Goal: Transaction & Acquisition: Book appointment/travel/reservation

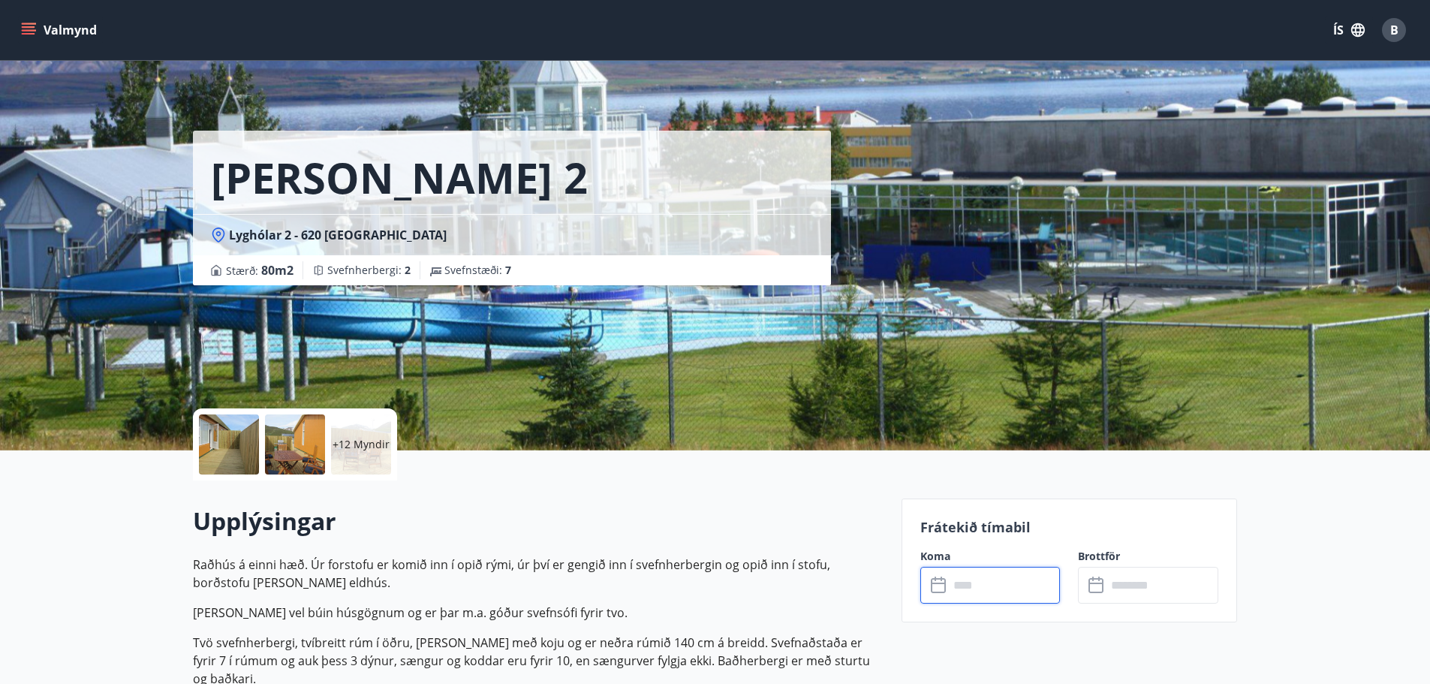
click at [35, 24] on icon "menu" at bounding box center [30, 24] width 17 height 2
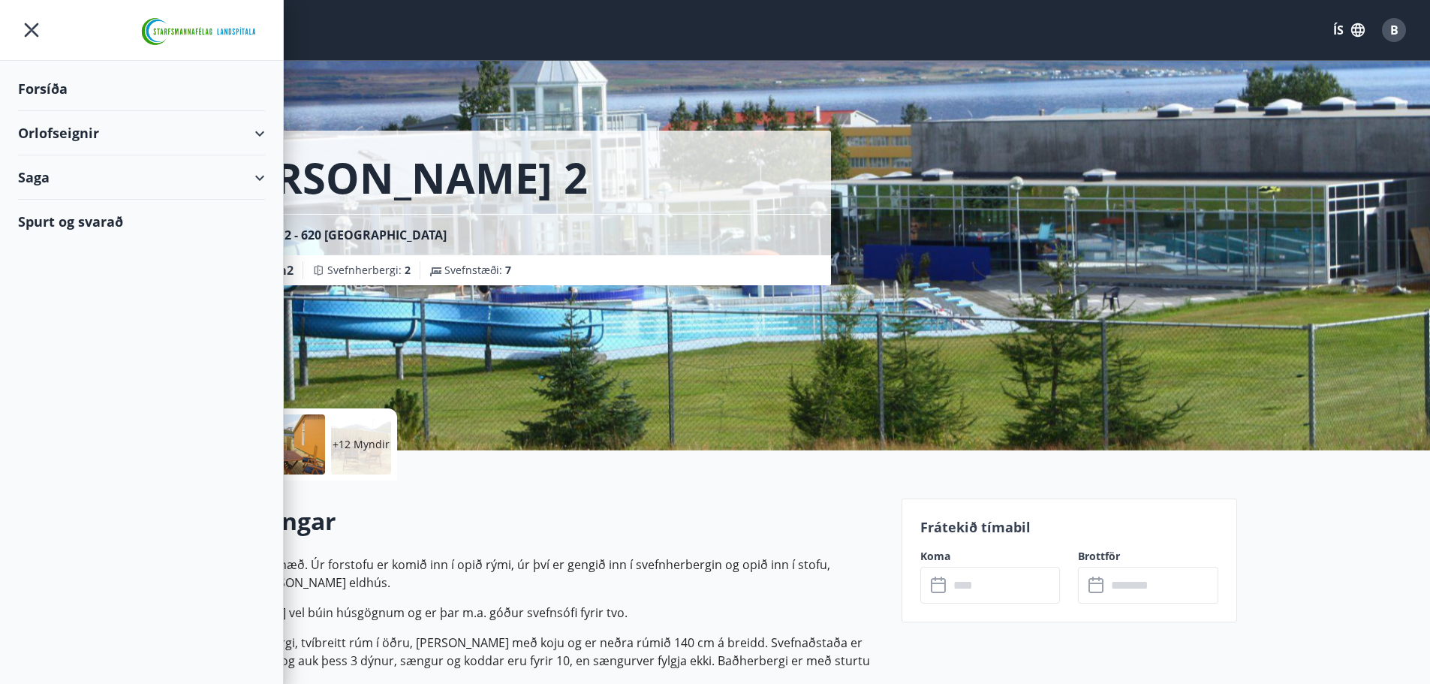
click at [116, 123] on div "Orlofseignir" at bounding box center [141, 133] width 247 height 44
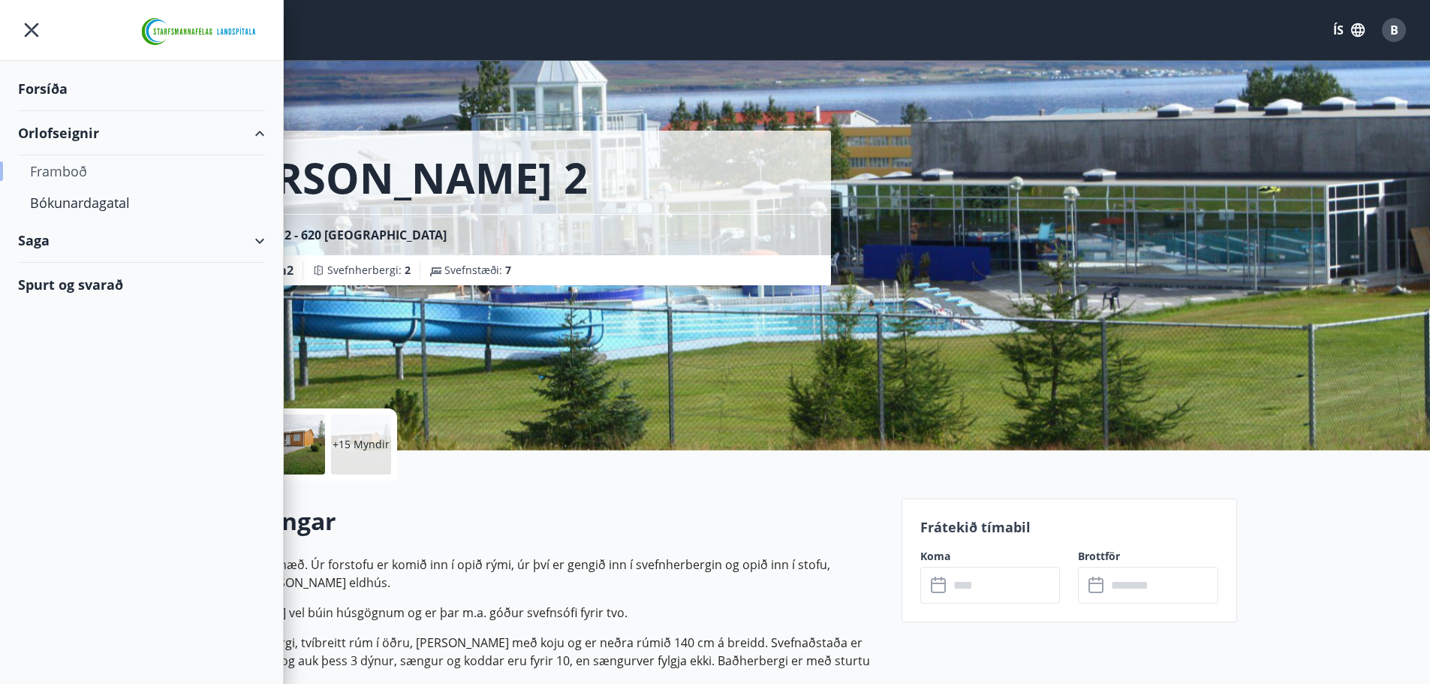
click at [58, 172] on div "Framboð" at bounding box center [141, 171] width 223 height 32
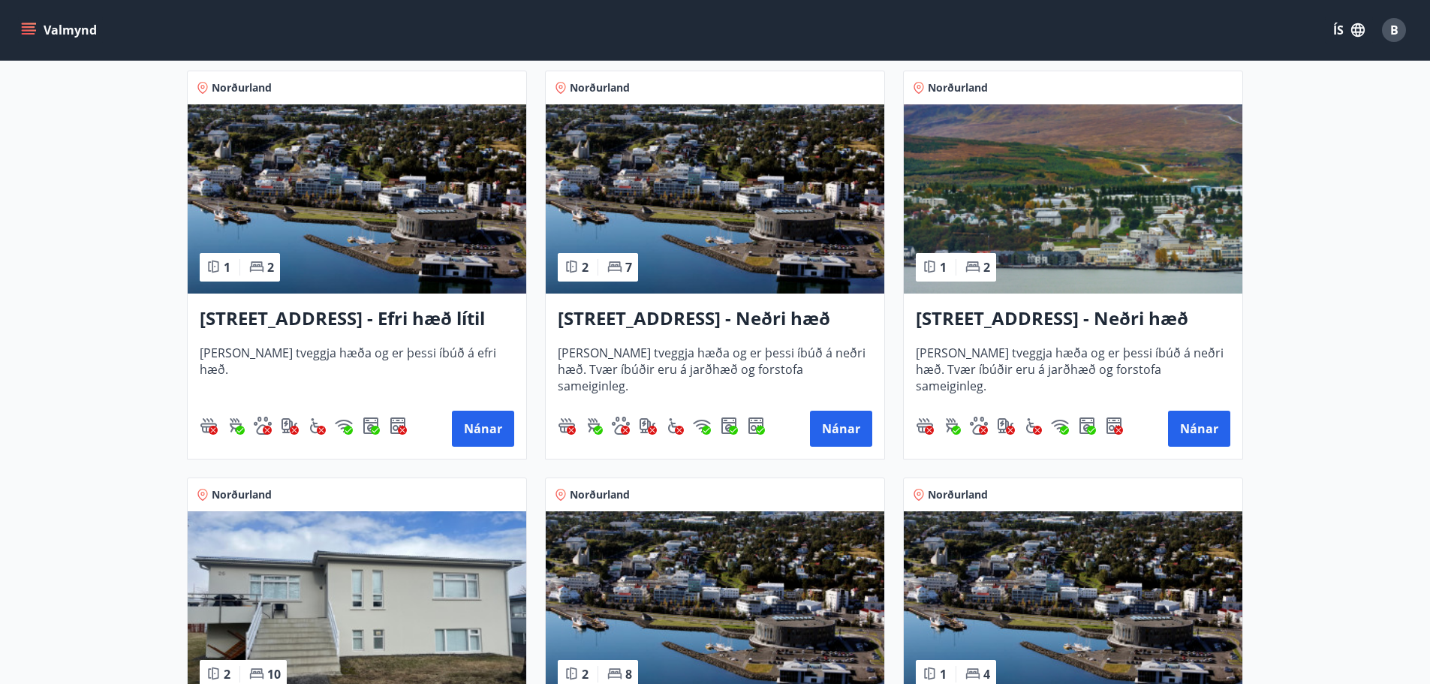
scroll to position [1501, 0]
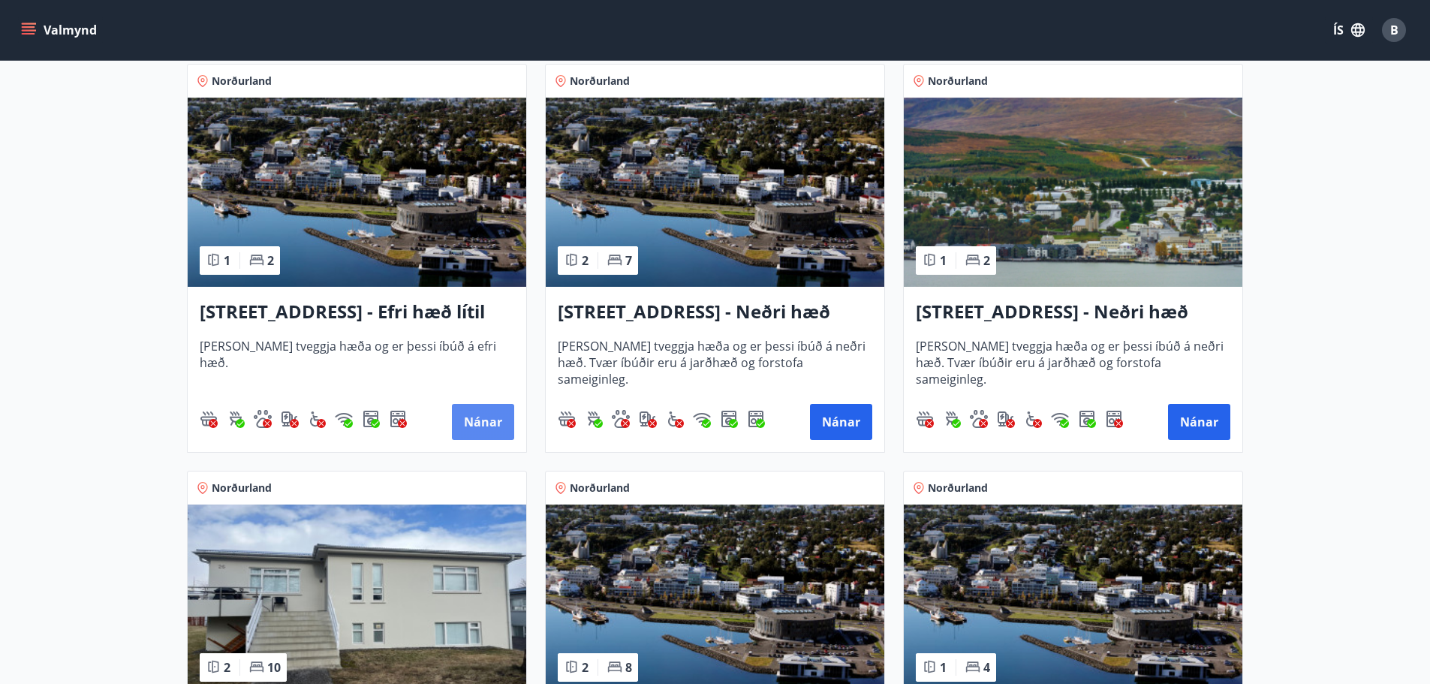
click at [465, 418] on button "Nánar" at bounding box center [483, 422] width 62 height 36
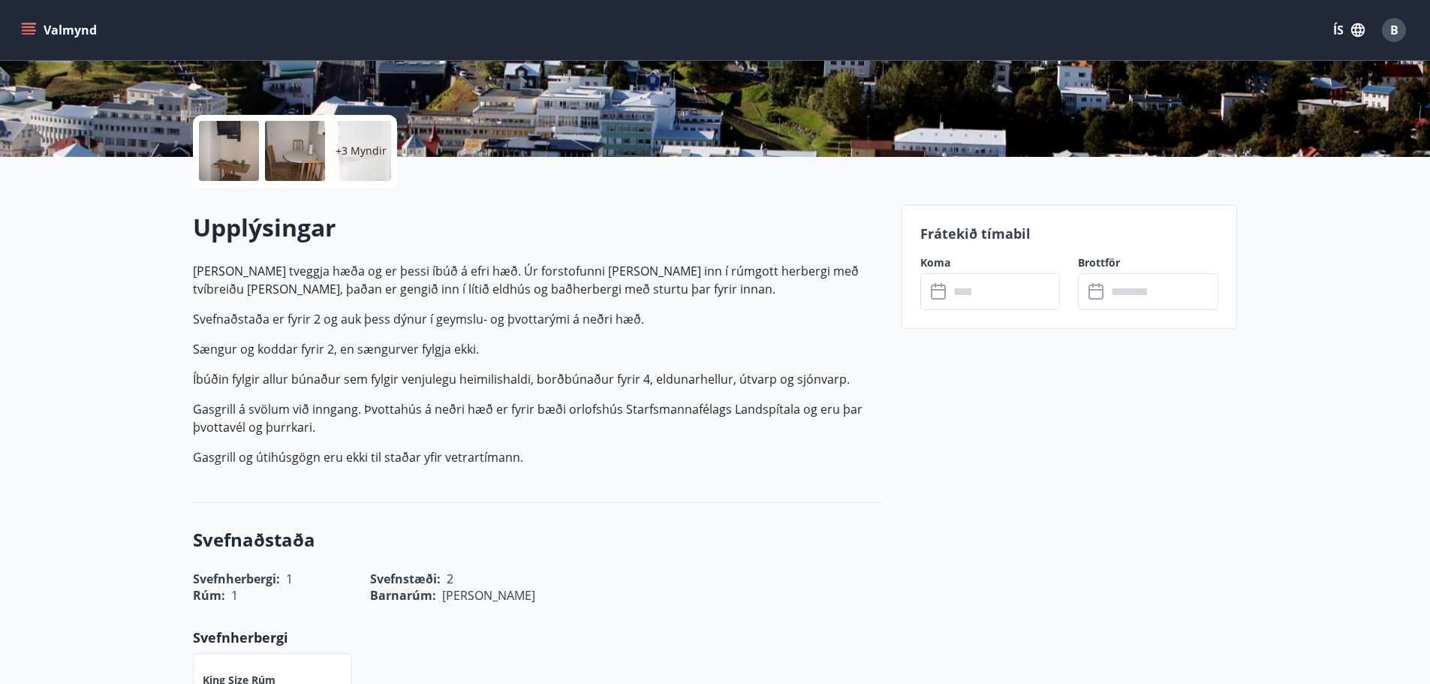
scroll to position [300, 0]
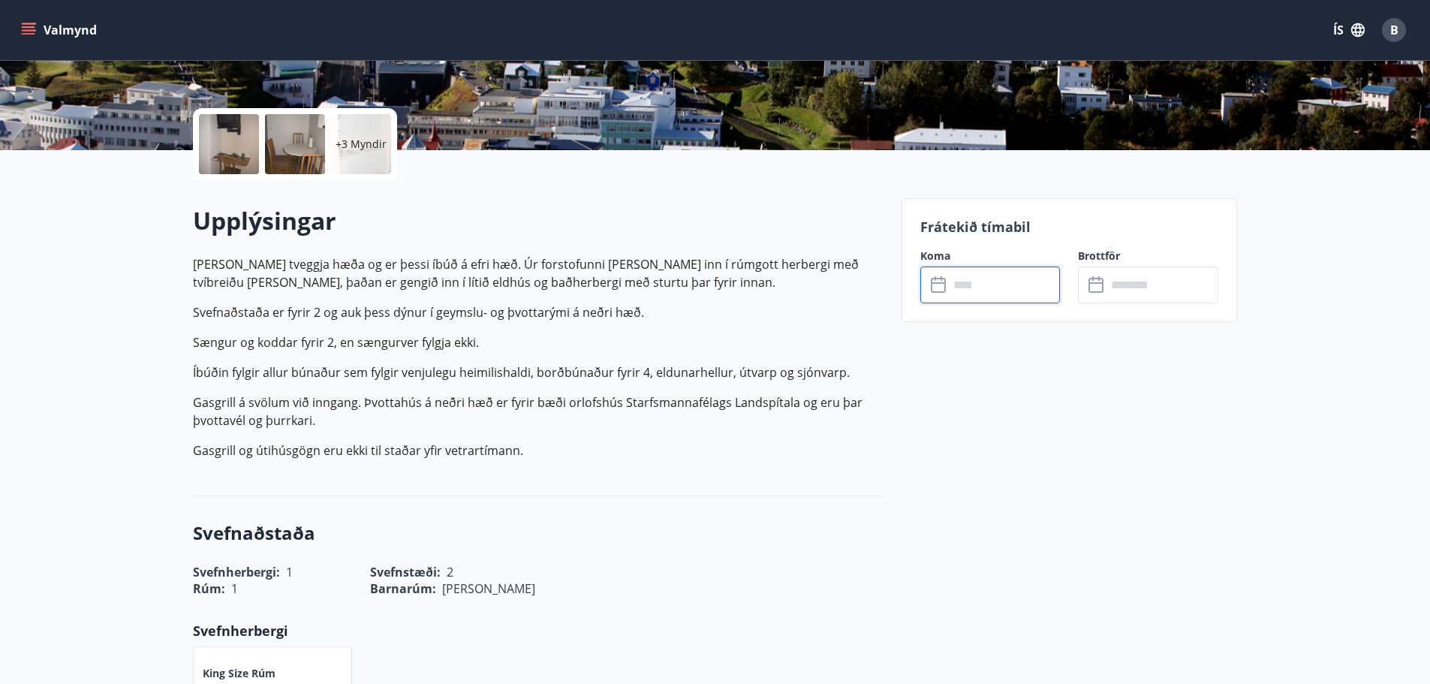
click at [1005, 289] on input "text" at bounding box center [1005, 285] width 112 height 37
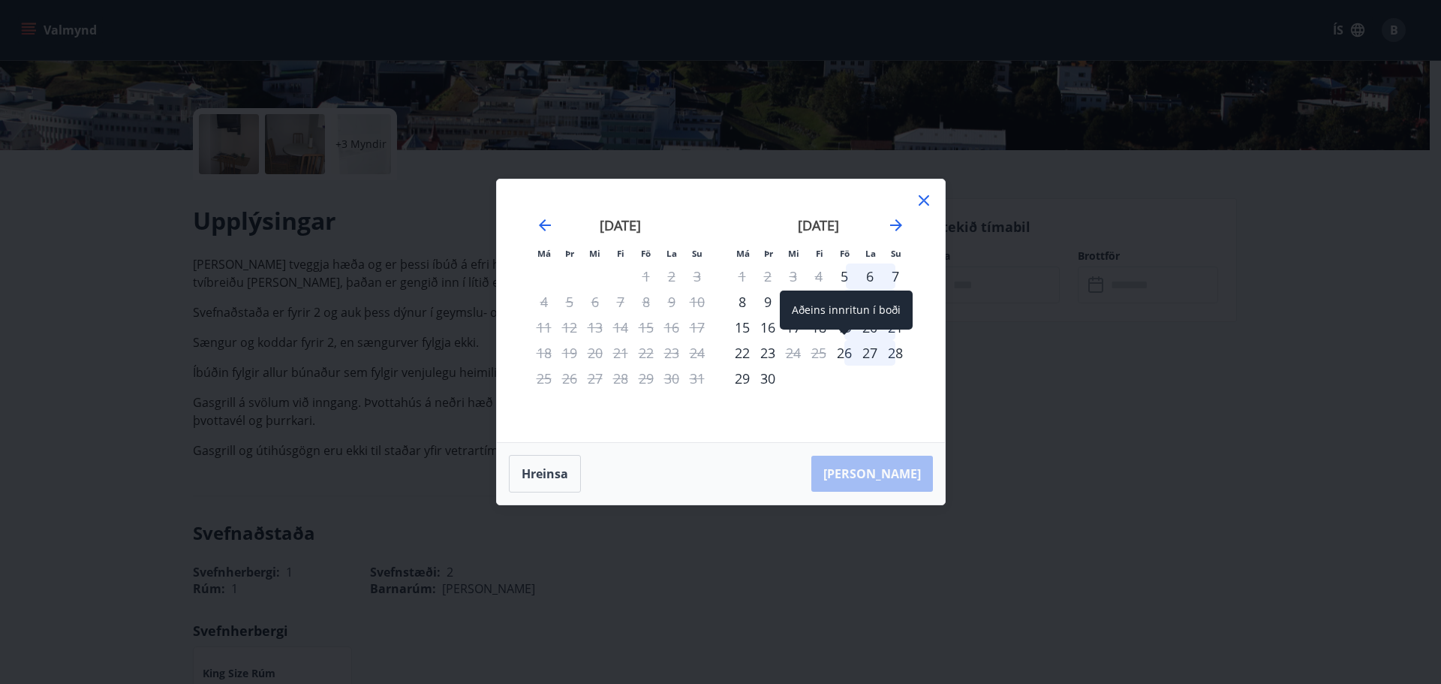
click at [848, 352] on div "26" at bounding box center [845, 353] width 26 height 26
click at [892, 224] on icon "Move forward to switch to the next month." at bounding box center [896, 225] width 12 height 12
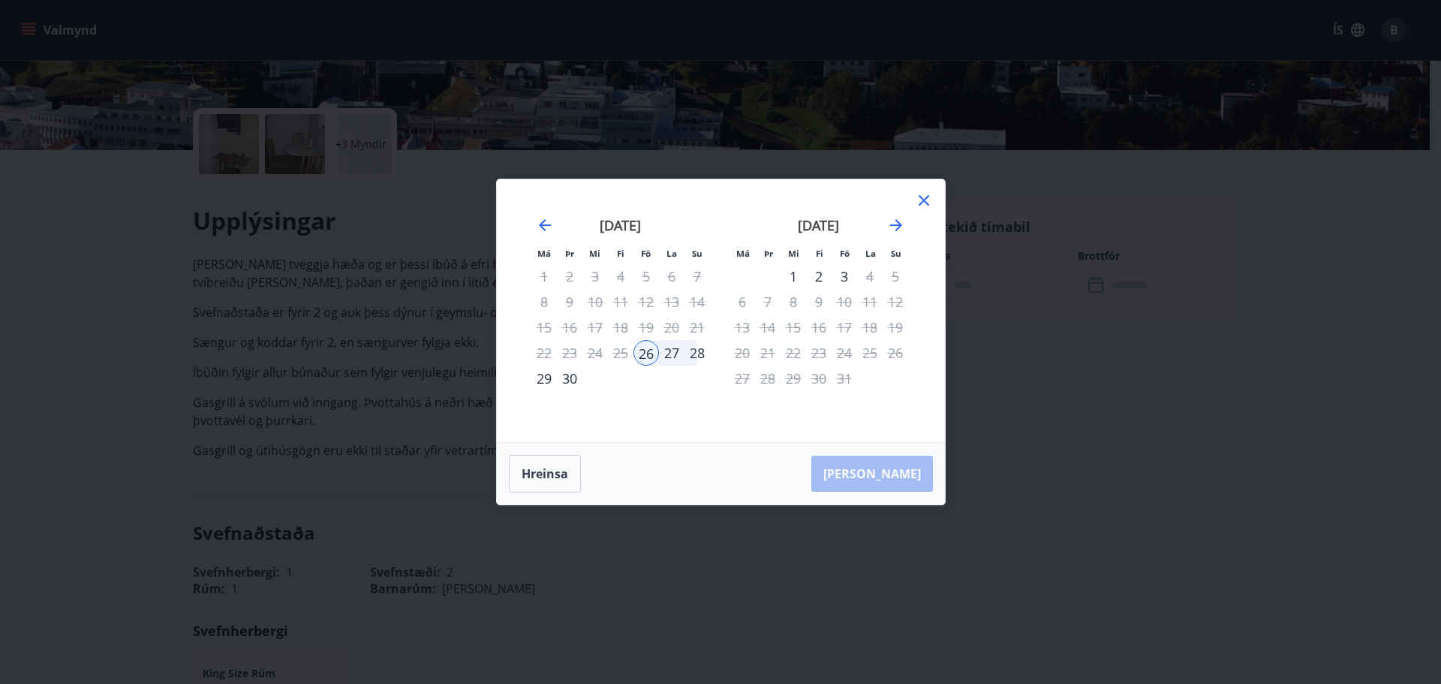
click at [791, 278] on div "1" at bounding box center [794, 277] width 26 height 26
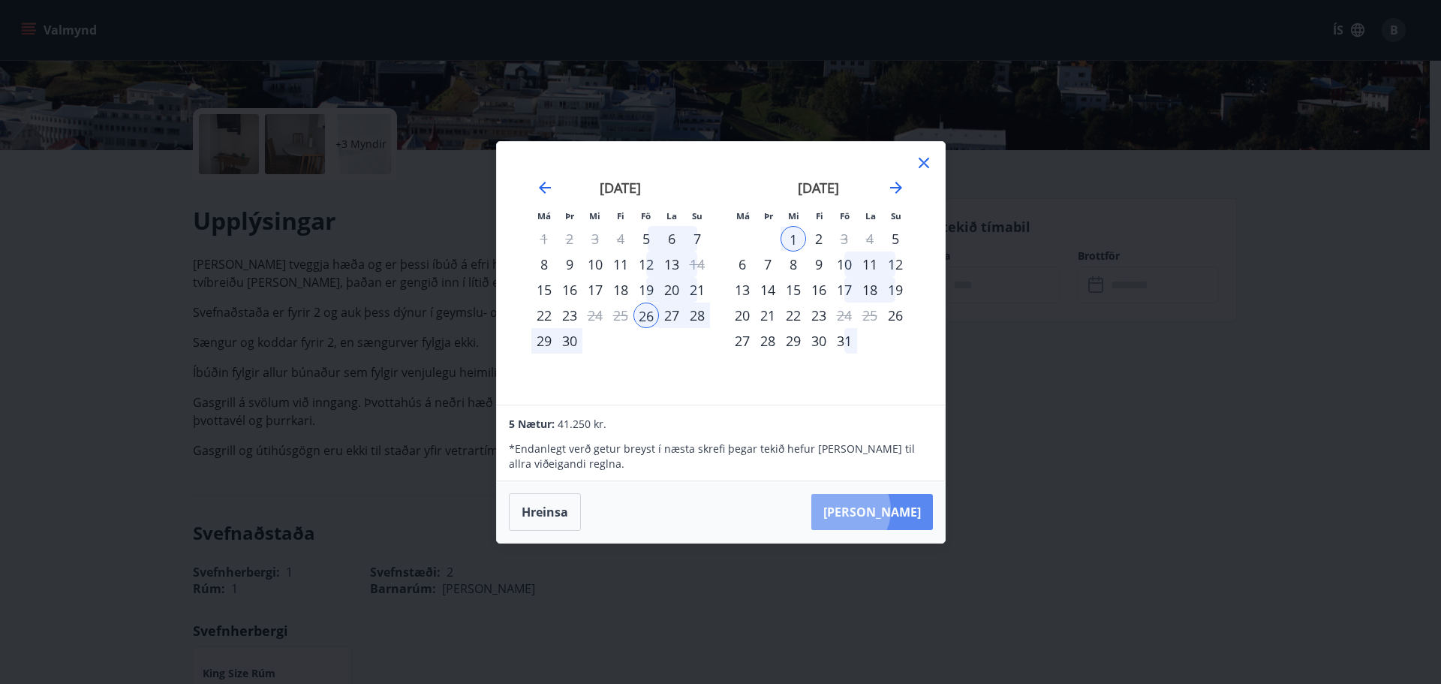
click at [891, 510] on button "[PERSON_NAME]" at bounding box center [873, 512] width 122 height 36
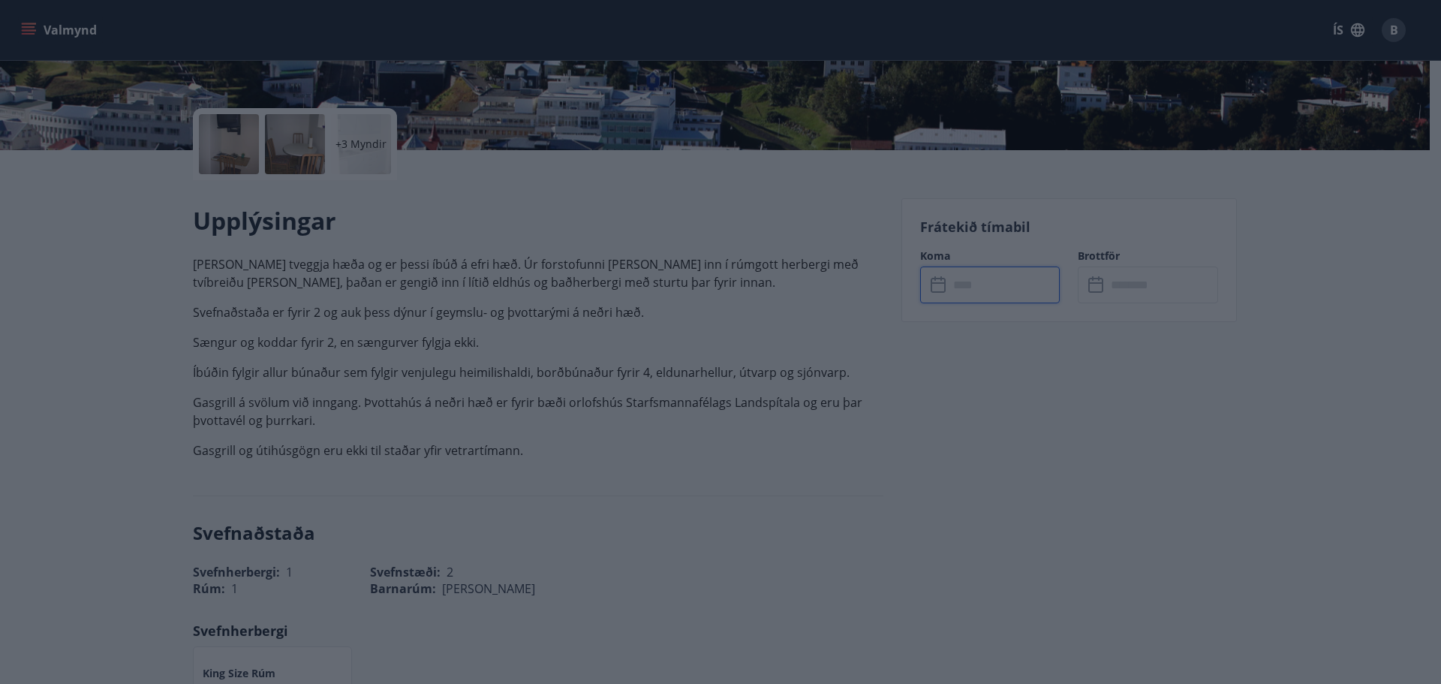
type input "******"
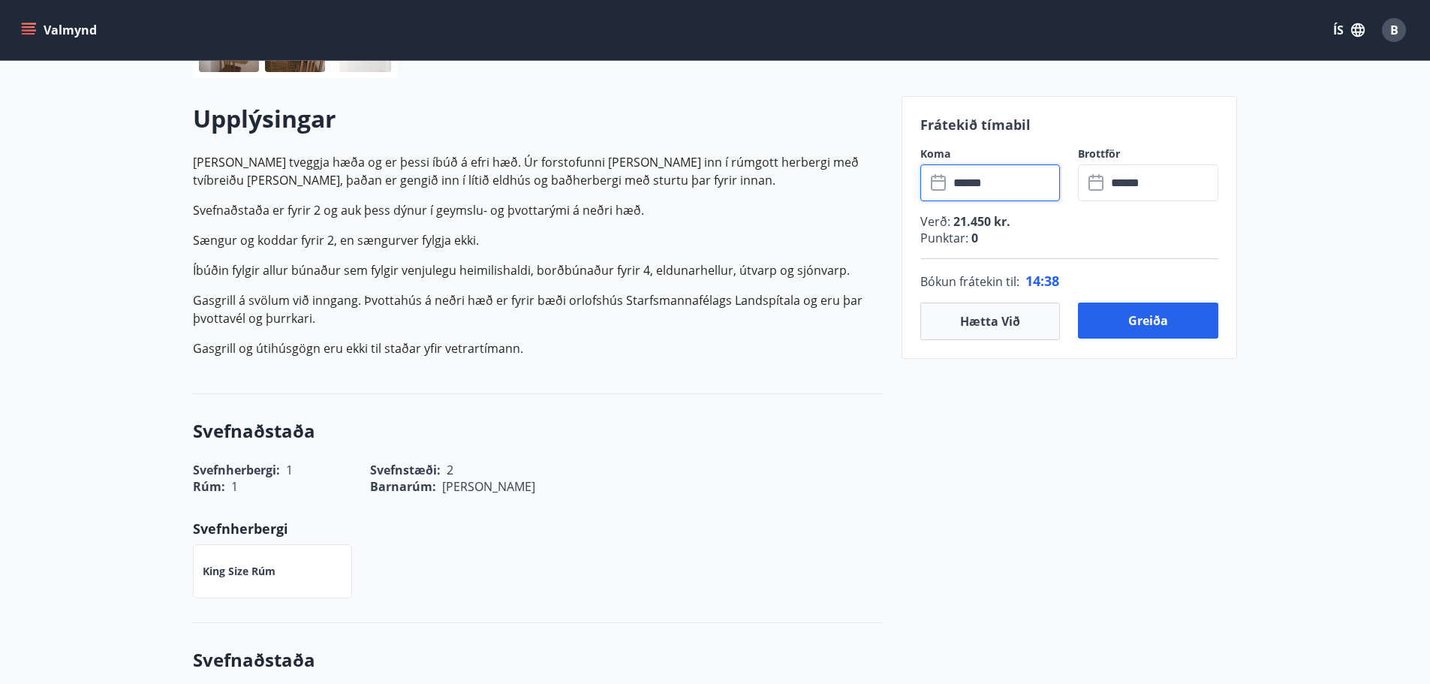
scroll to position [375, 0]
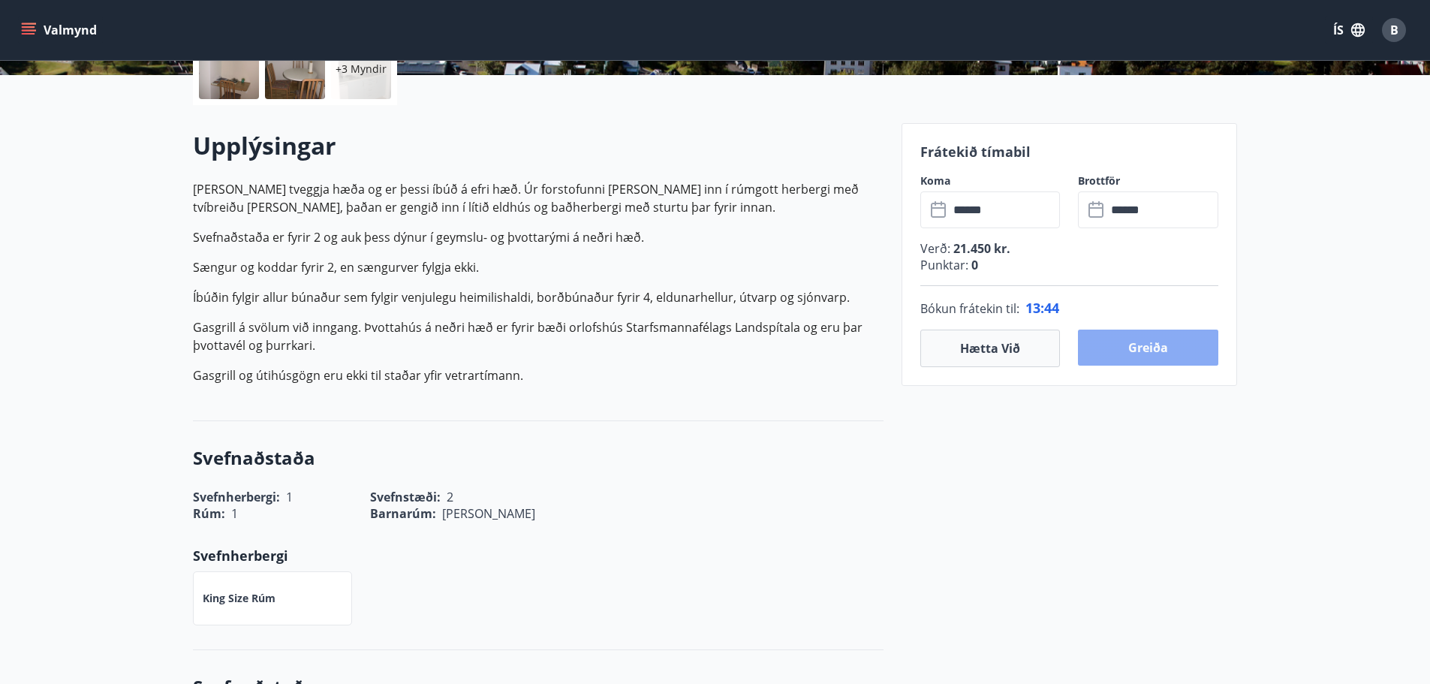
click at [1145, 345] on button "Greiða" at bounding box center [1148, 348] width 140 height 36
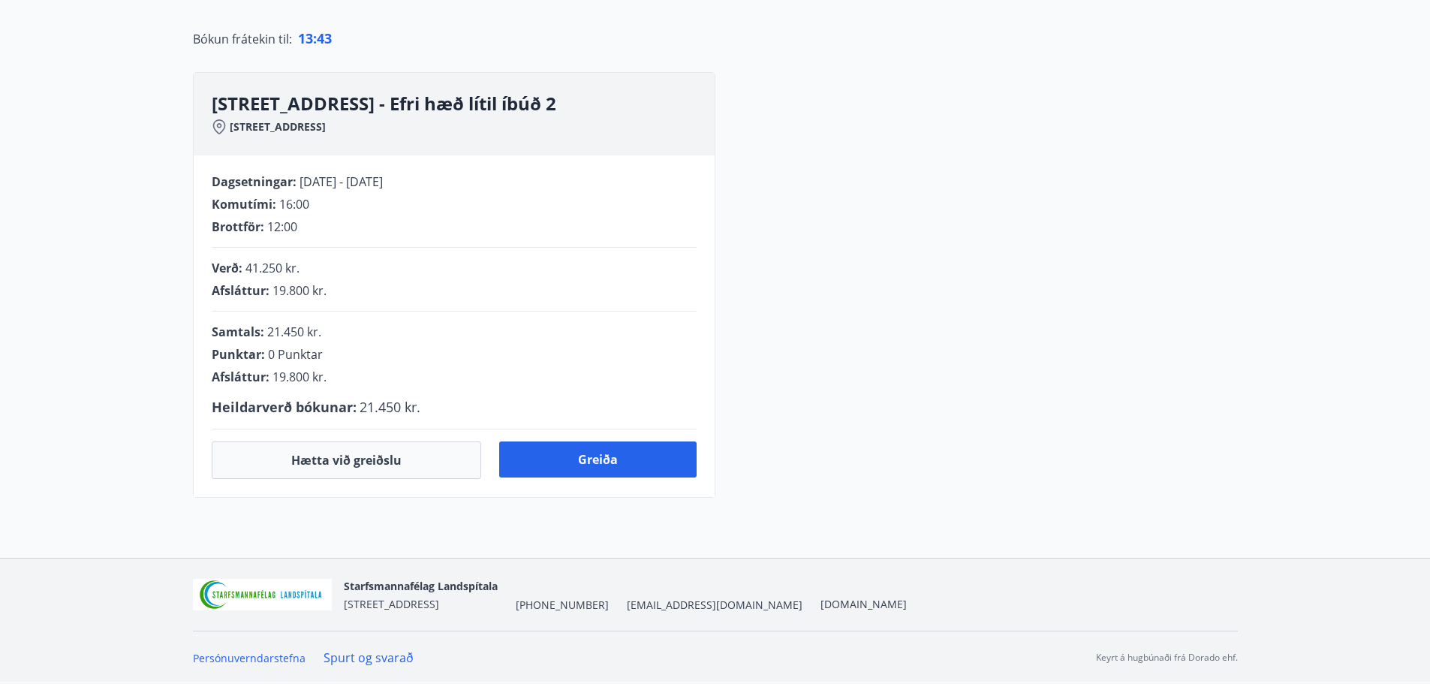
scroll to position [332, 0]
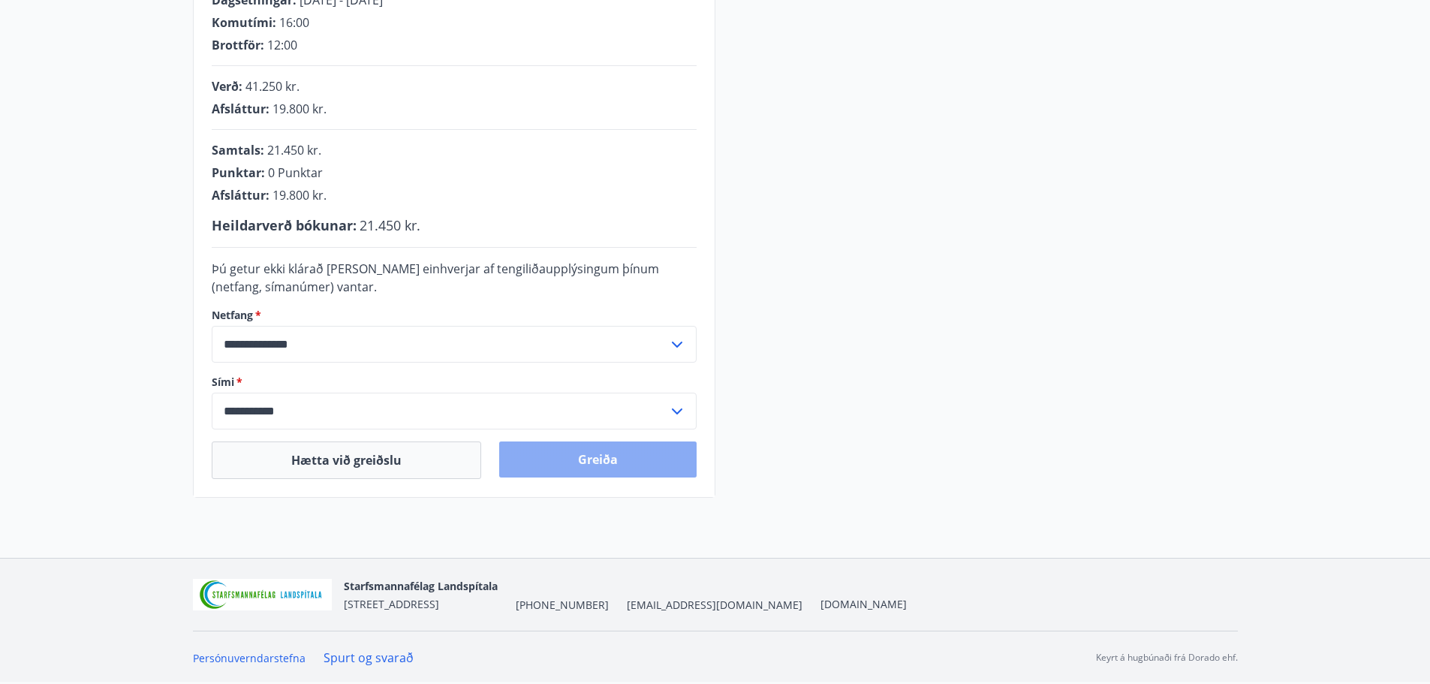
click at [581, 454] on button "Greiða" at bounding box center [597, 459] width 197 height 36
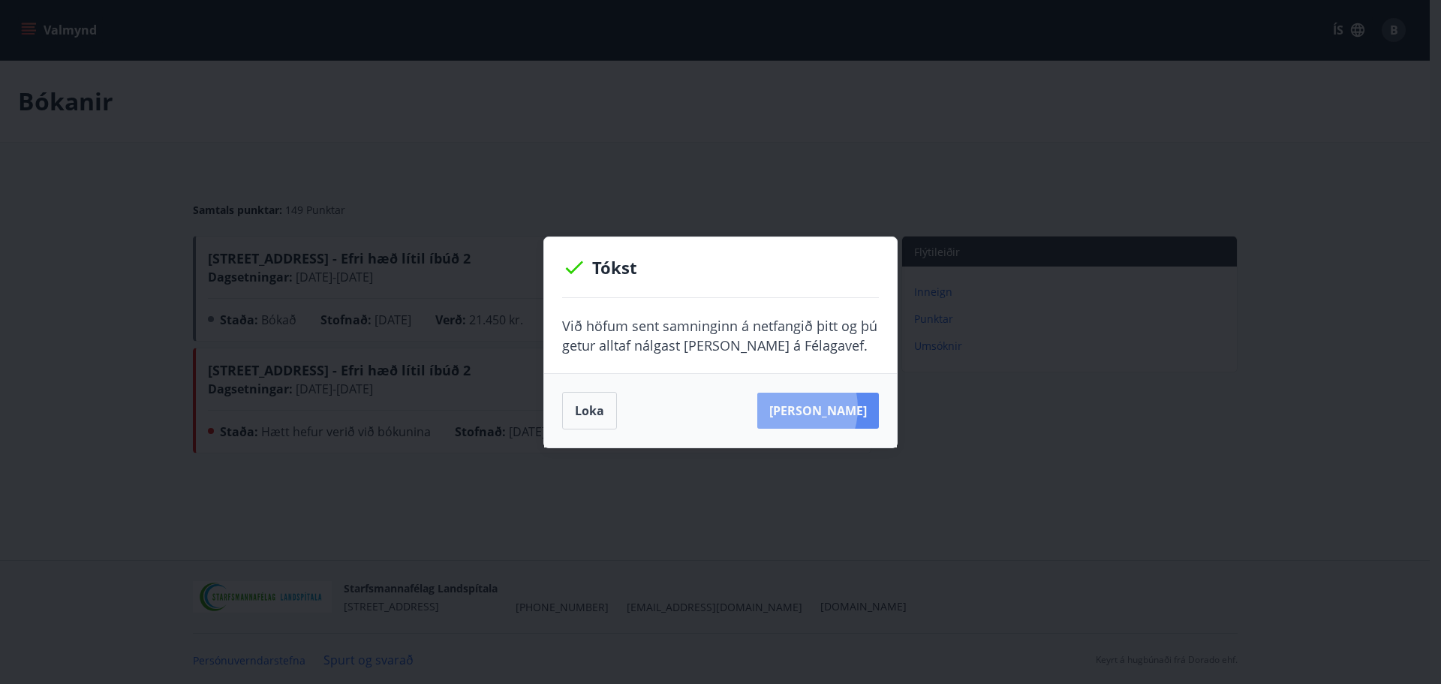
click at [809, 408] on button "Sjá samning" at bounding box center [818, 411] width 122 height 36
click at [589, 409] on button "Loka" at bounding box center [589, 411] width 55 height 38
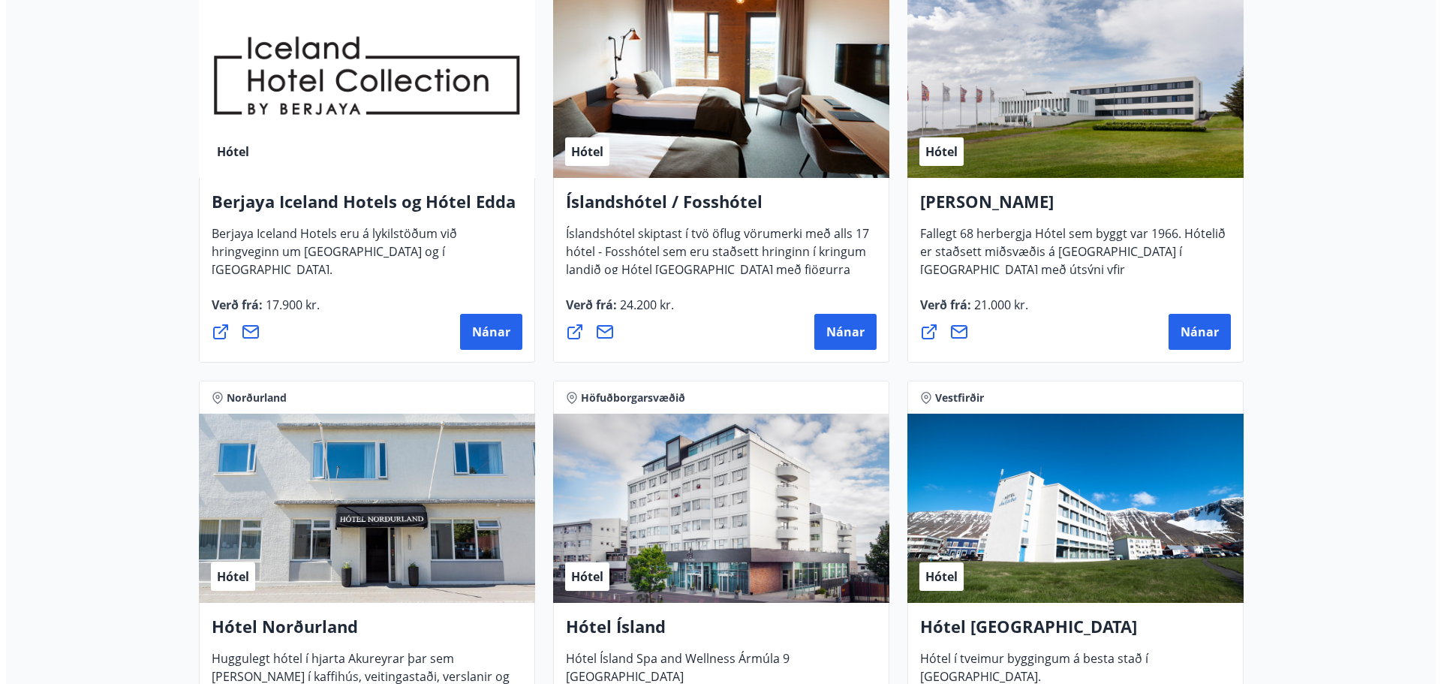
scroll to position [2027, 0]
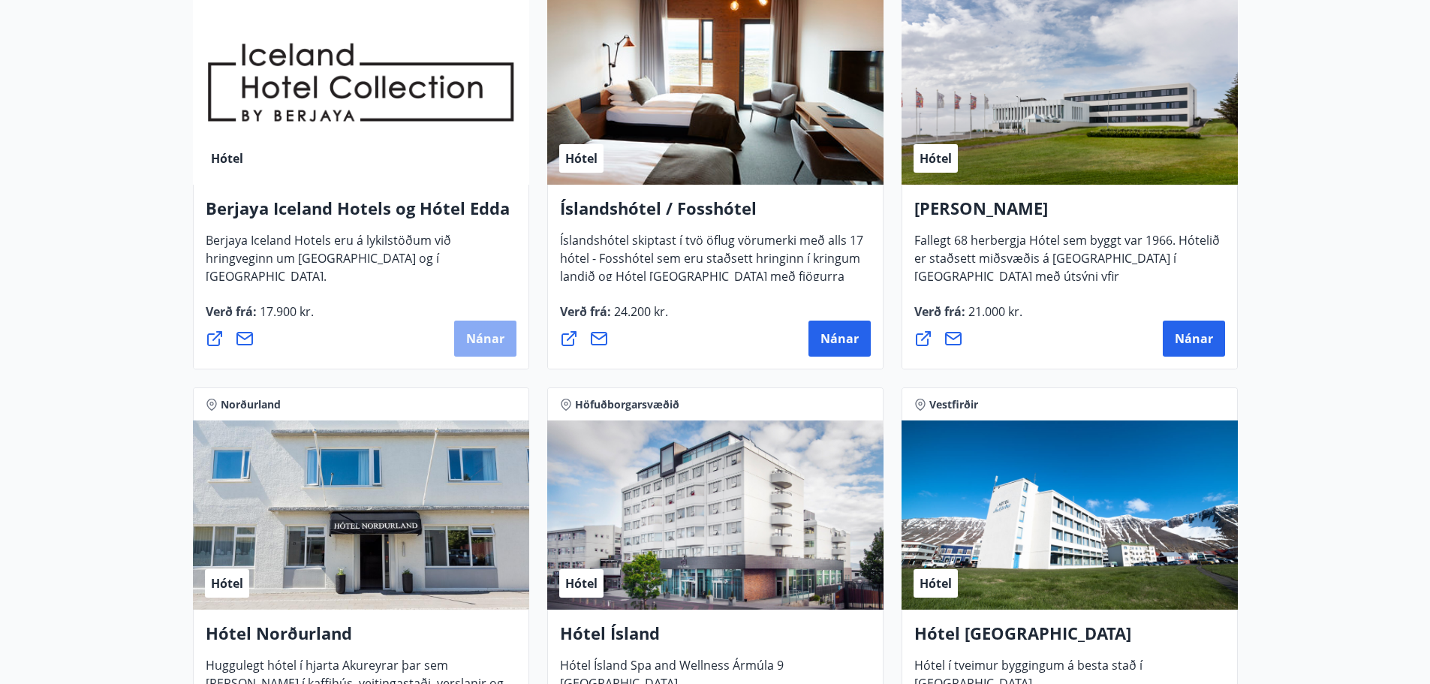
click at [477, 337] on span "Nánar" at bounding box center [485, 338] width 38 height 17
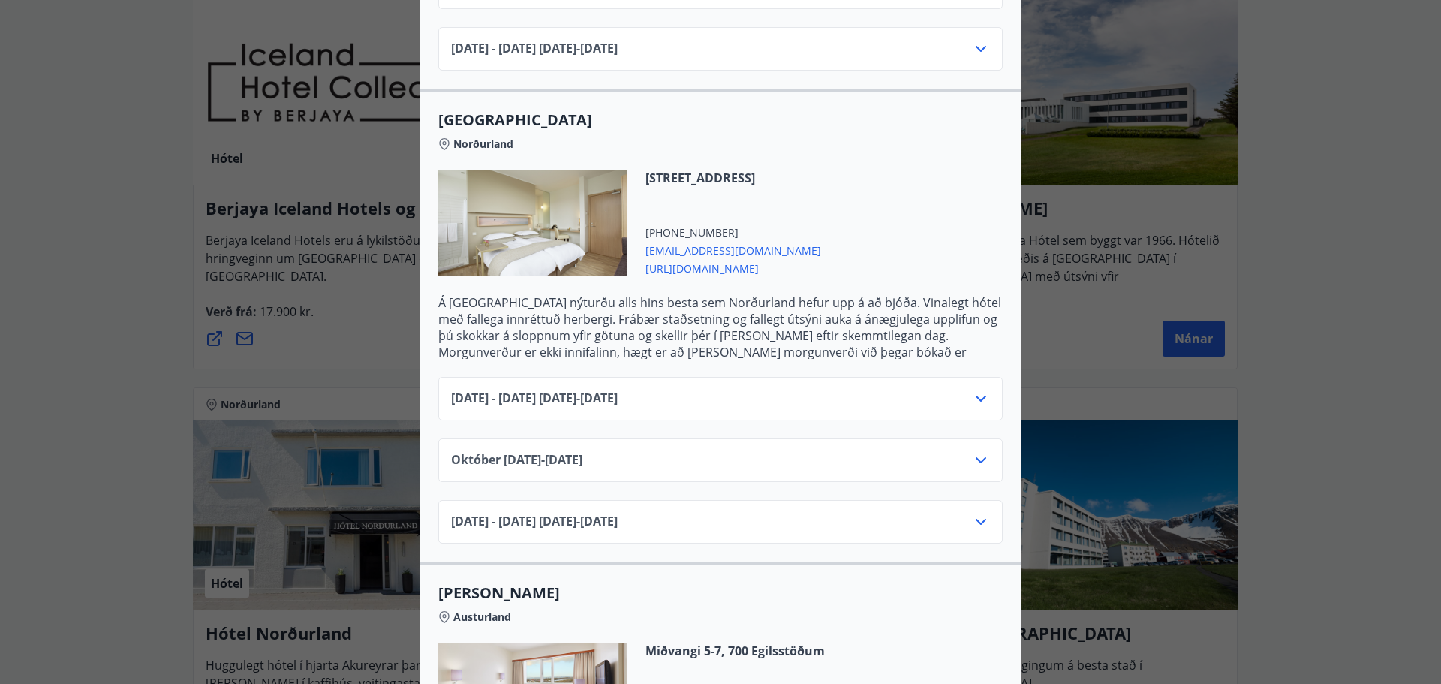
scroll to position [901, 0]
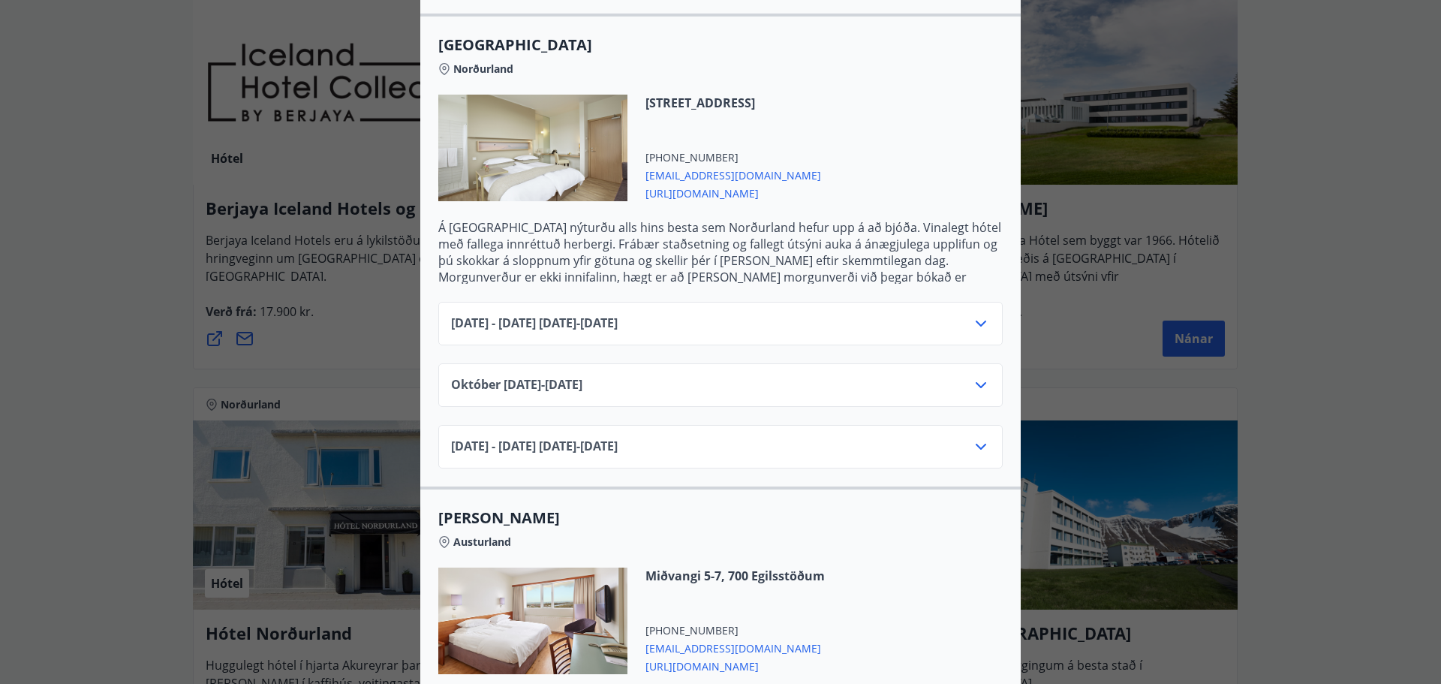
click at [976, 315] on icon at bounding box center [981, 324] width 18 height 18
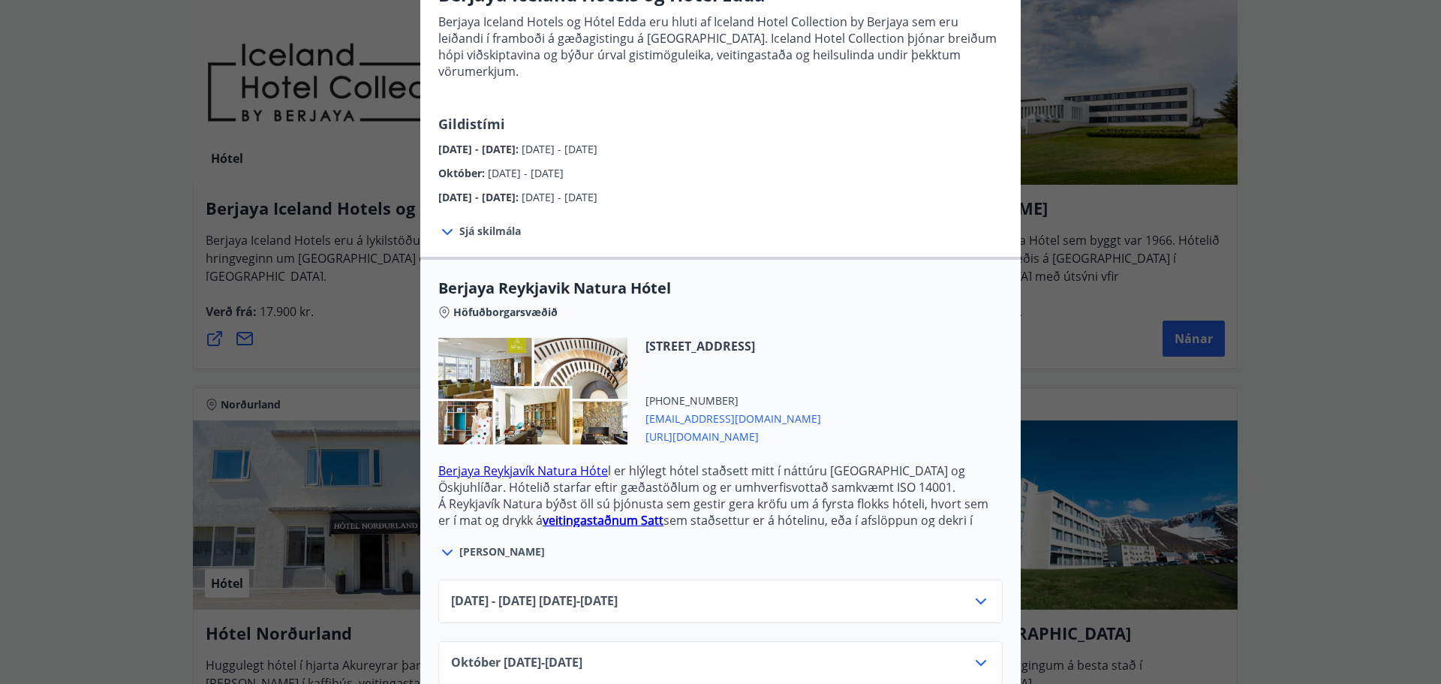
scroll to position [0, 0]
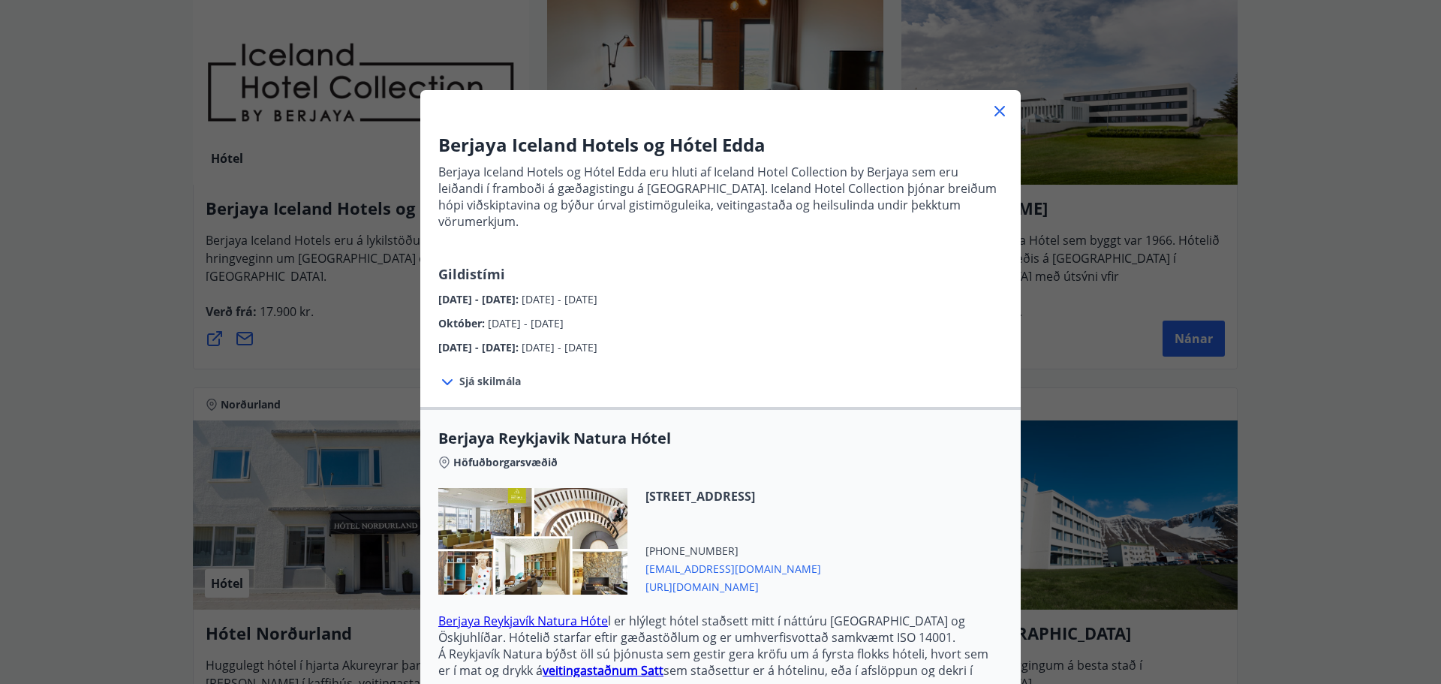
click at [995, 107] on icon at bounding box center [1000, 111] width 11 height 11
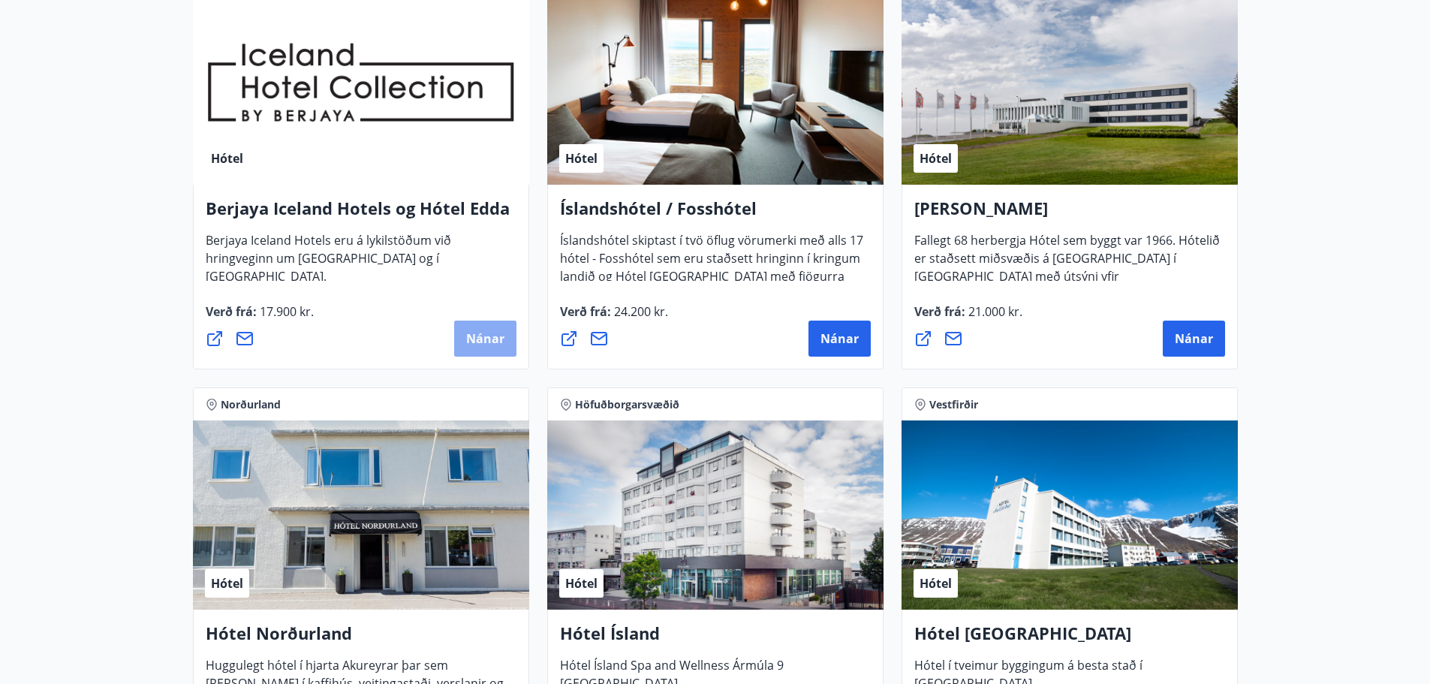
click at [487, 333] on span "Nánar" at bounding box center [485, 338] width 38 height 17
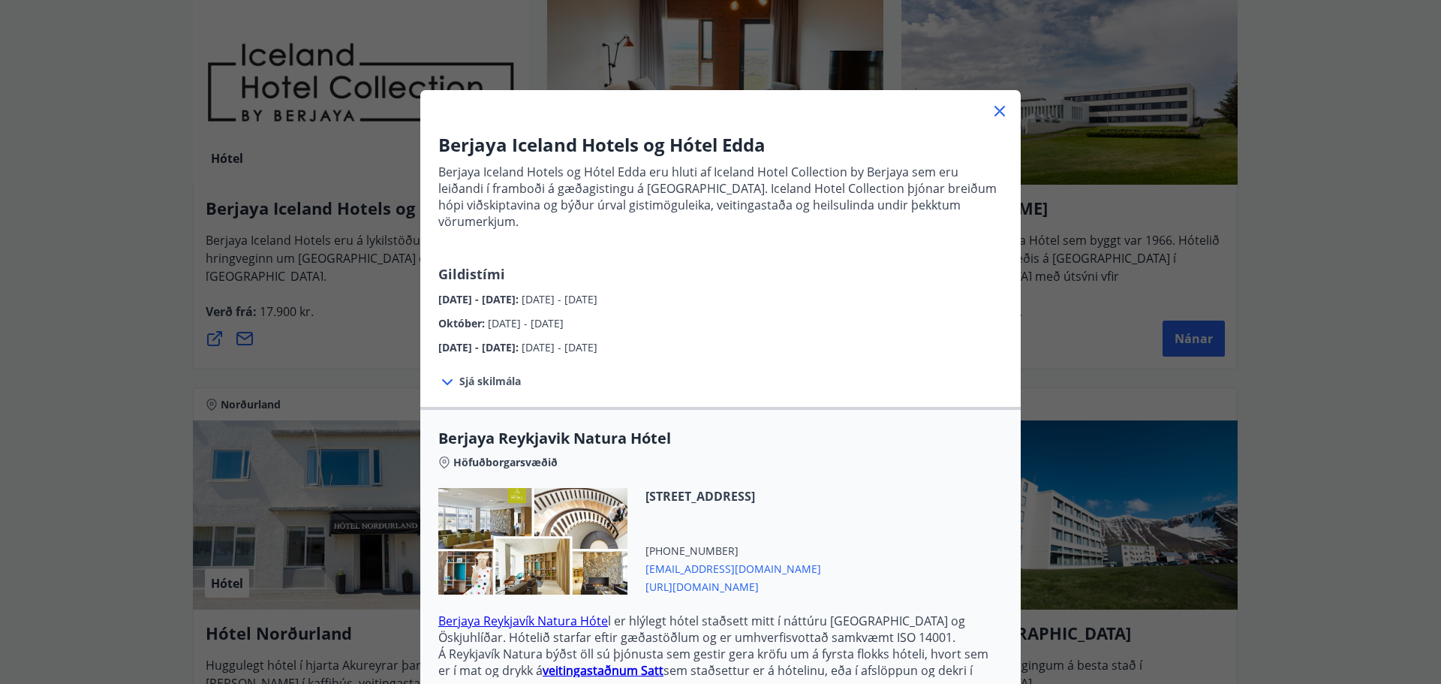
click at [993, 108] on icon at bounding box center [1000, 111] width 18 height 18
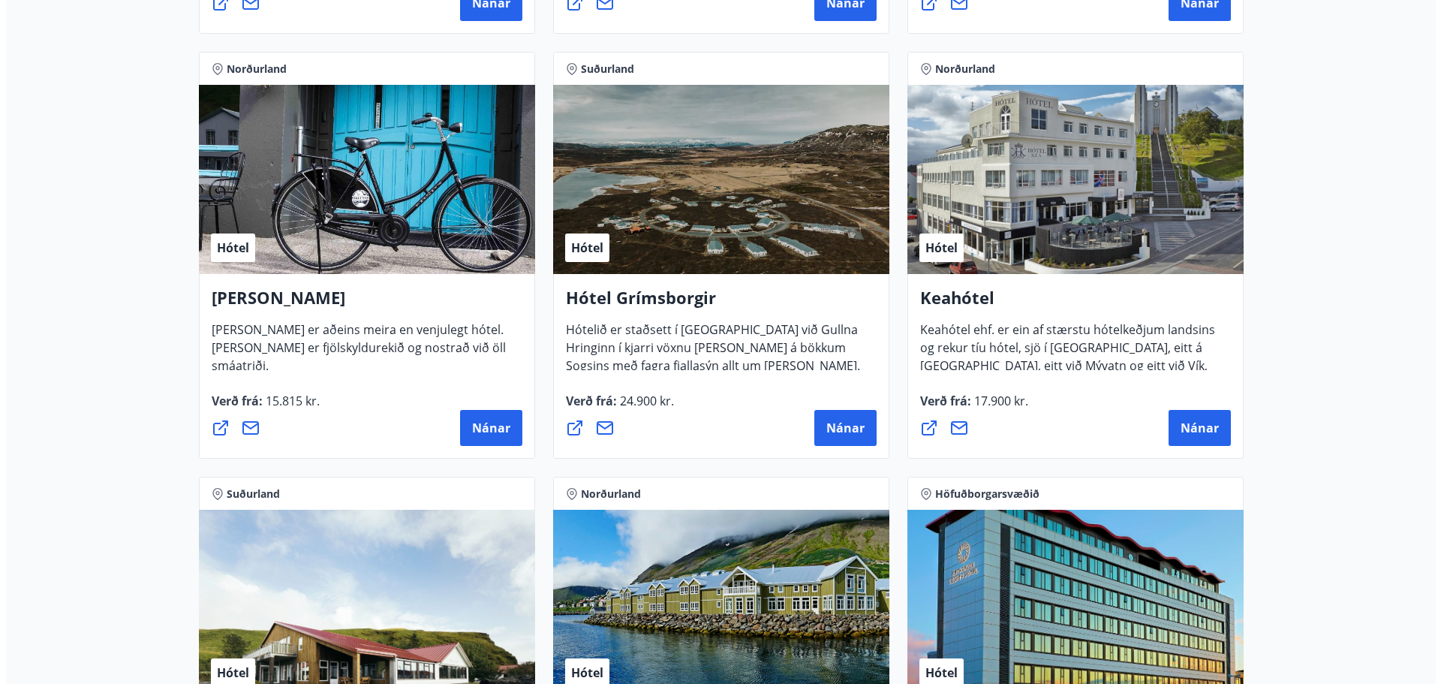
scroll to position [676, 0]
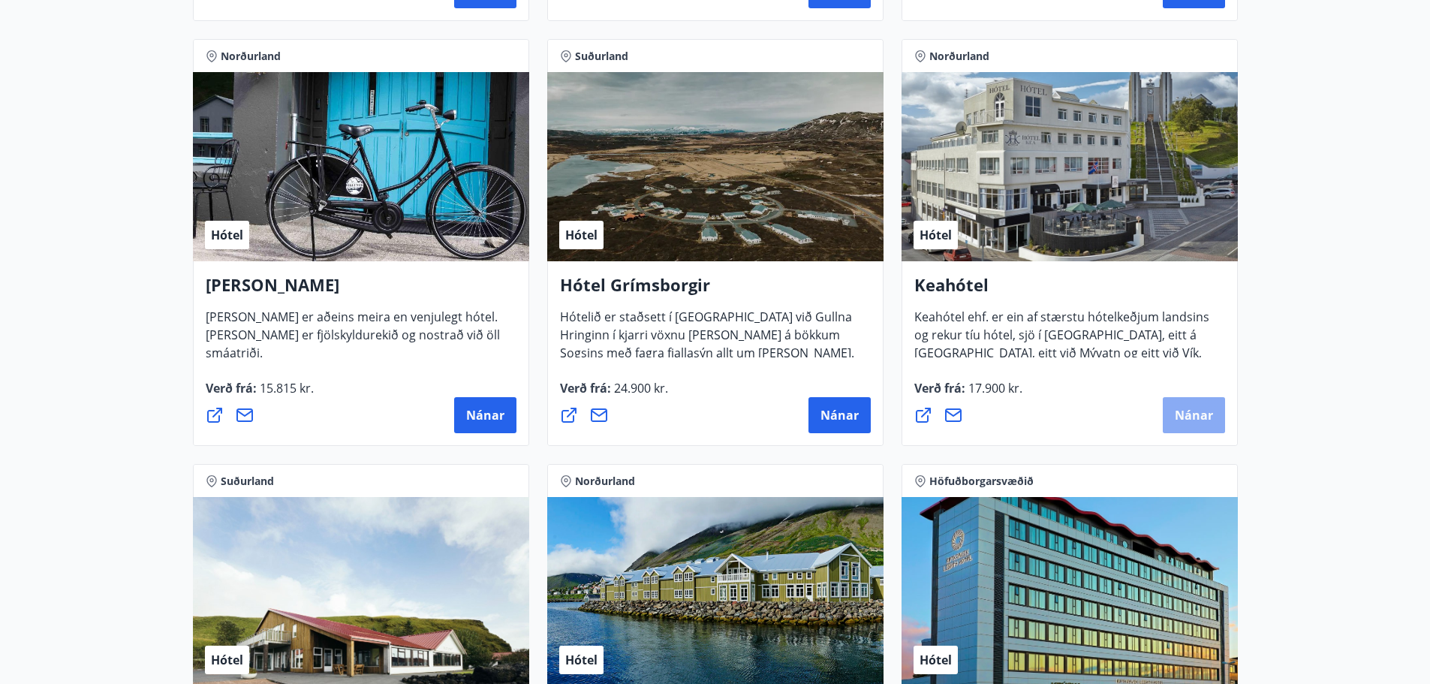
click at [1197, 409] on span "Nánar" at bounding box center [1194, 415] width 38 height 17
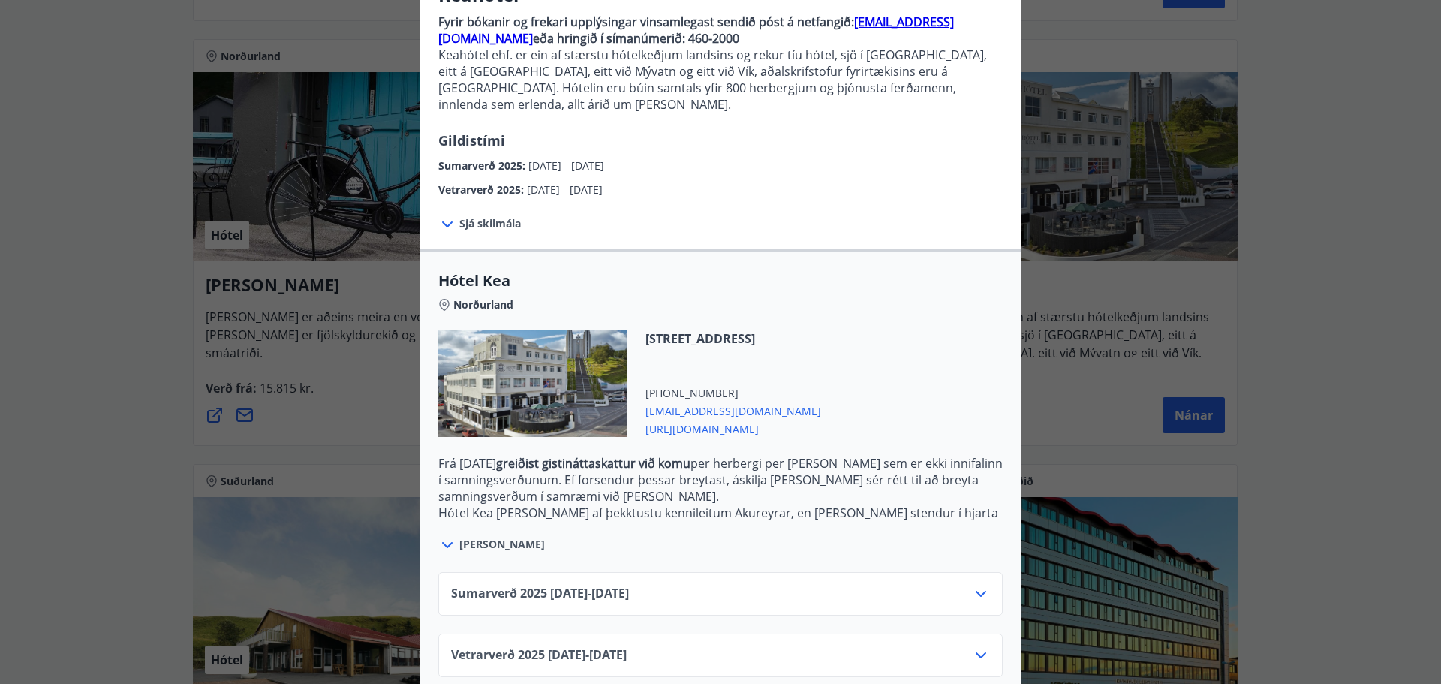
scroll to position [156, 0]
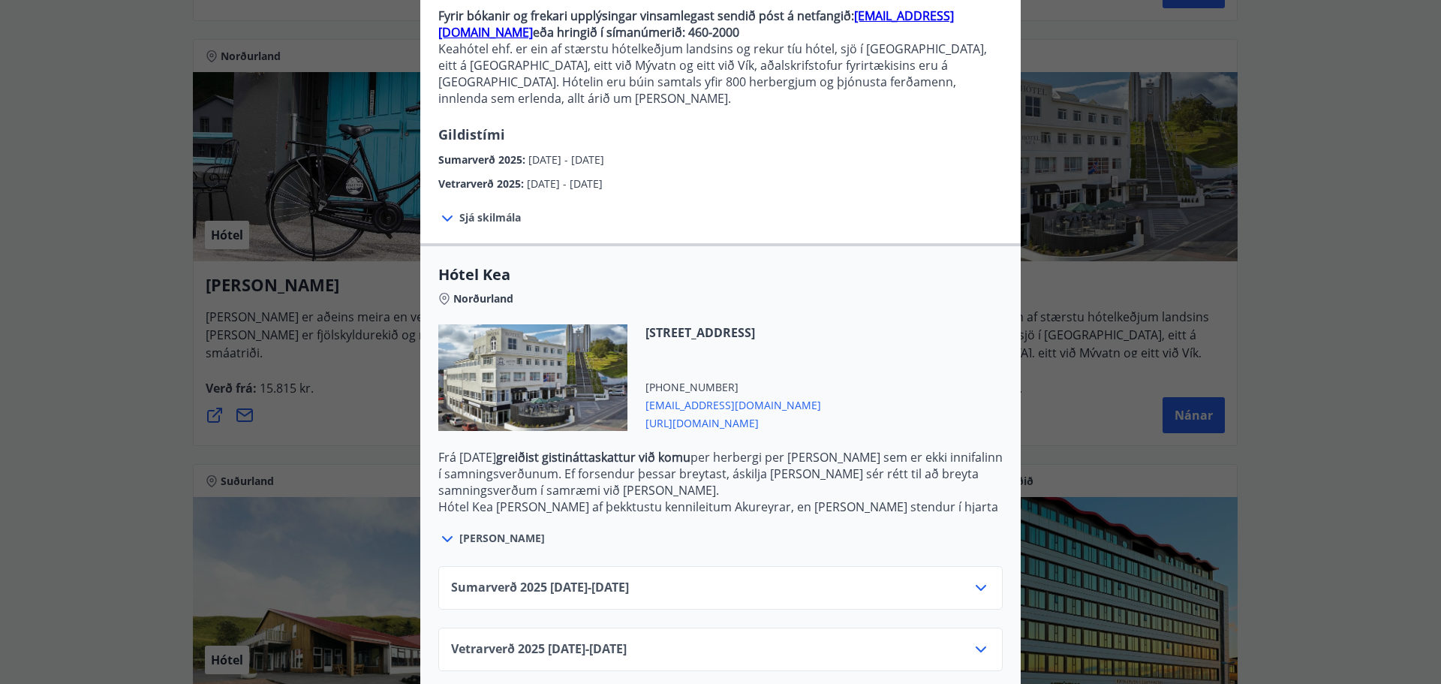
click at [976, 585] on icon at bounding box center [981, 588] width 11 height 6
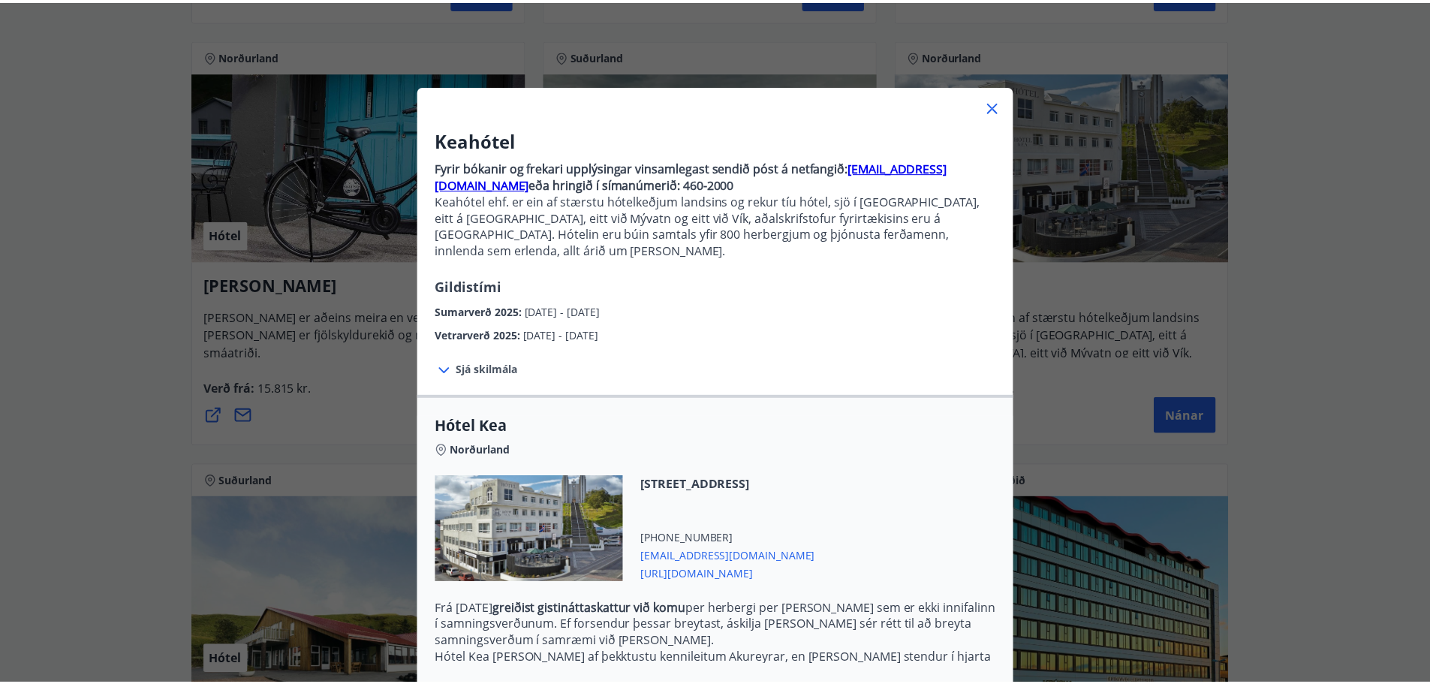
scroll to position [0, 0]
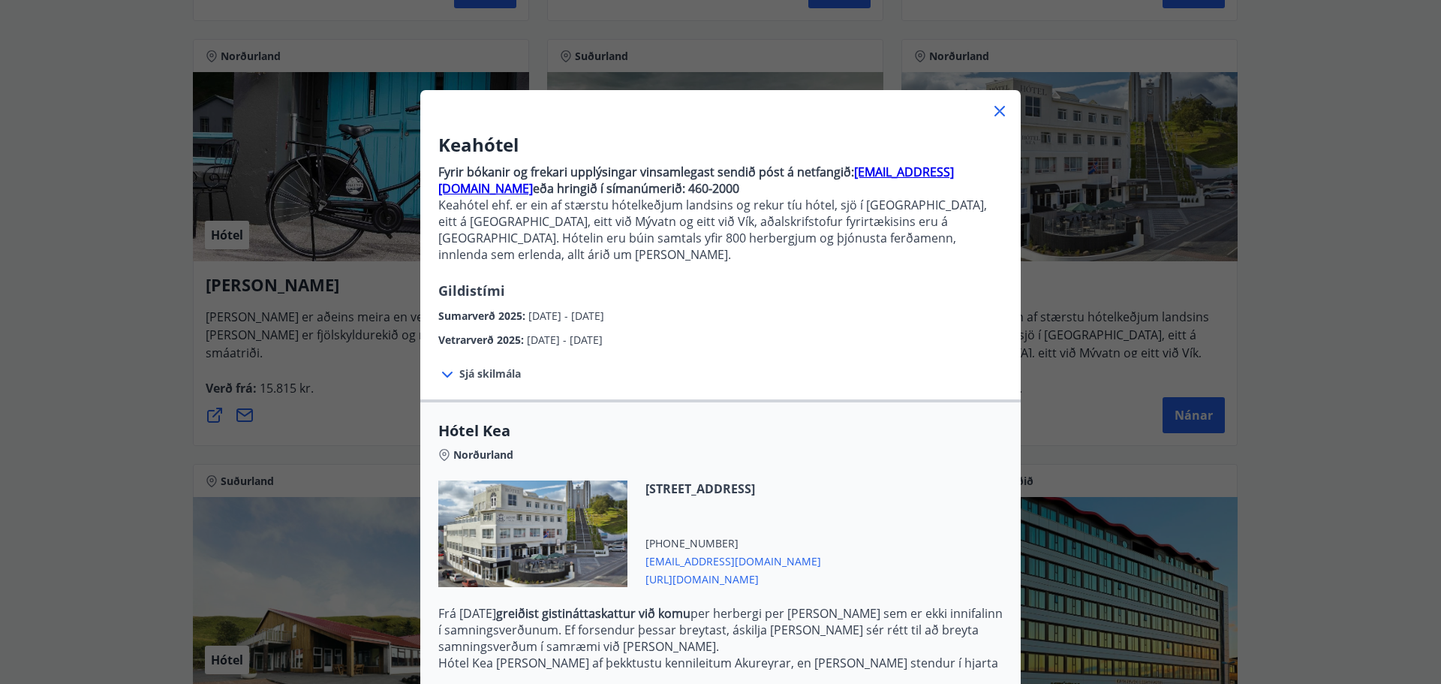
click at [995, 107] on icon at bounding box center [1000, 111] width 18 height 18
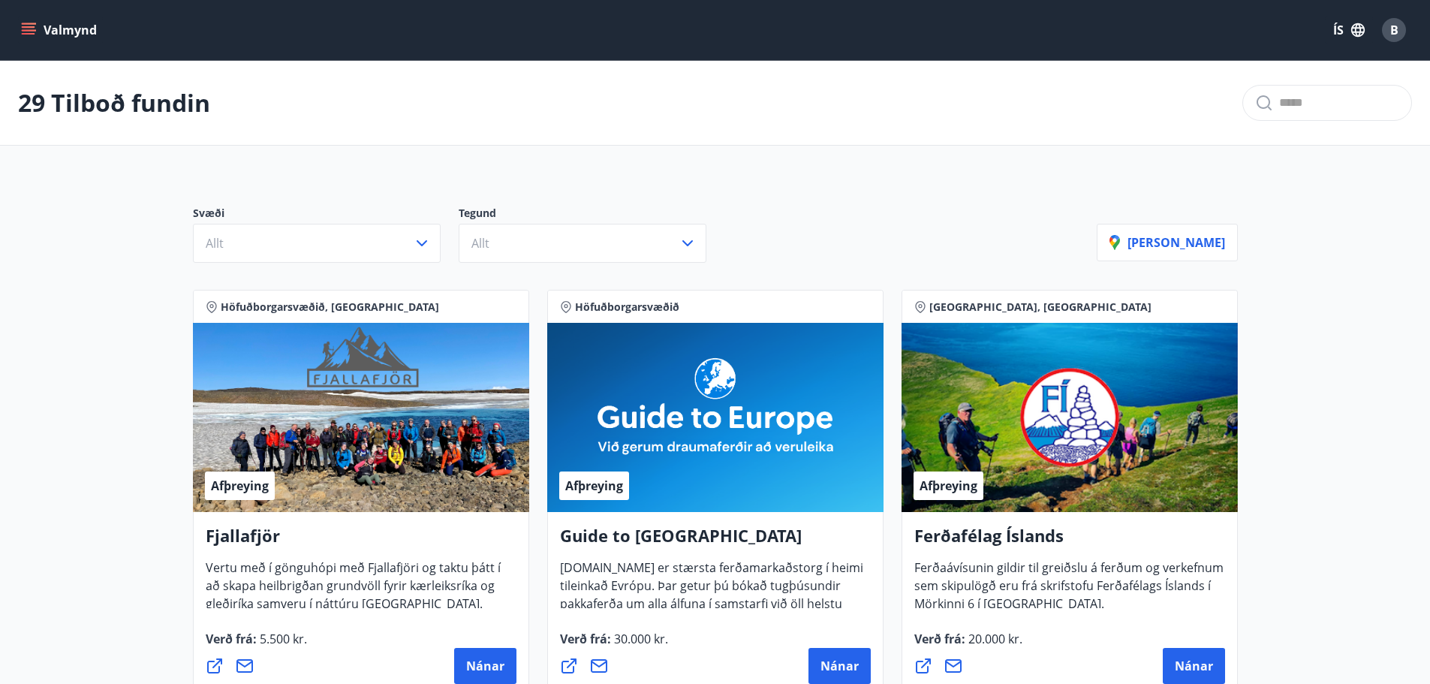
click at [26, 29] on icon "menu" at bounding box center [28, 30] width 15 height 15
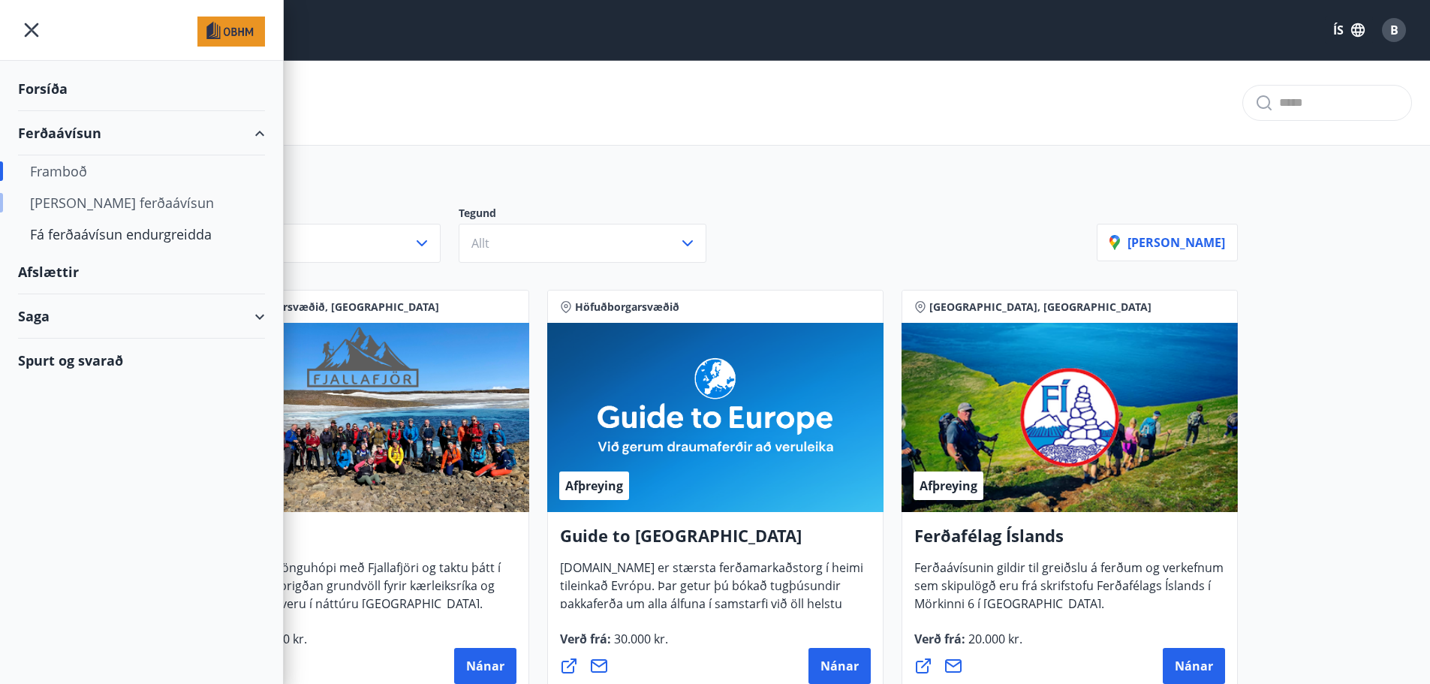
click at [83, 202] on div "Kaupa ferðaávísun" at bounding box center [141, 203] width 223 height 32
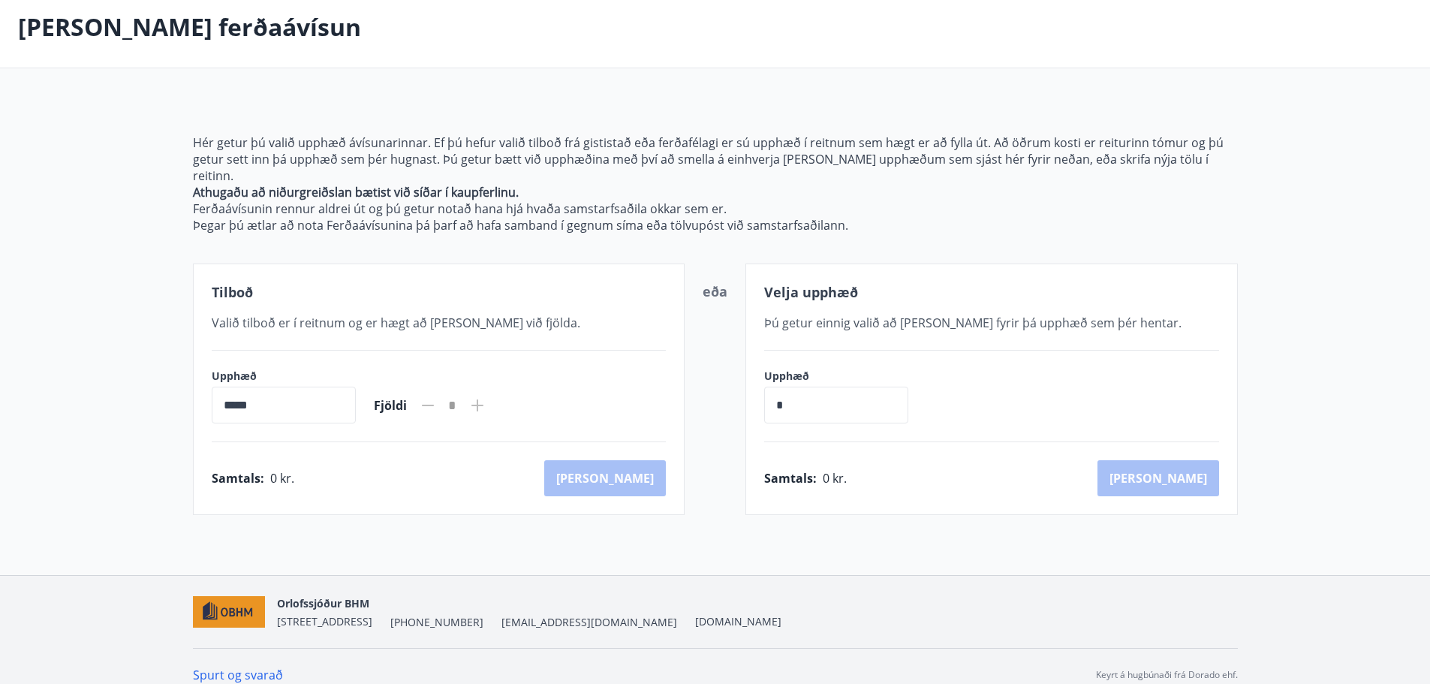
scroll to position [75, 0]
click at [291, 386] on input "*****" at bounding box center [284, 404] width 144 height 37
click at [270, 395] on input "*****" at bounding box center [284, 404] width 144 height 37
